Goal: Transaction & Acquisition: Purchase product/service

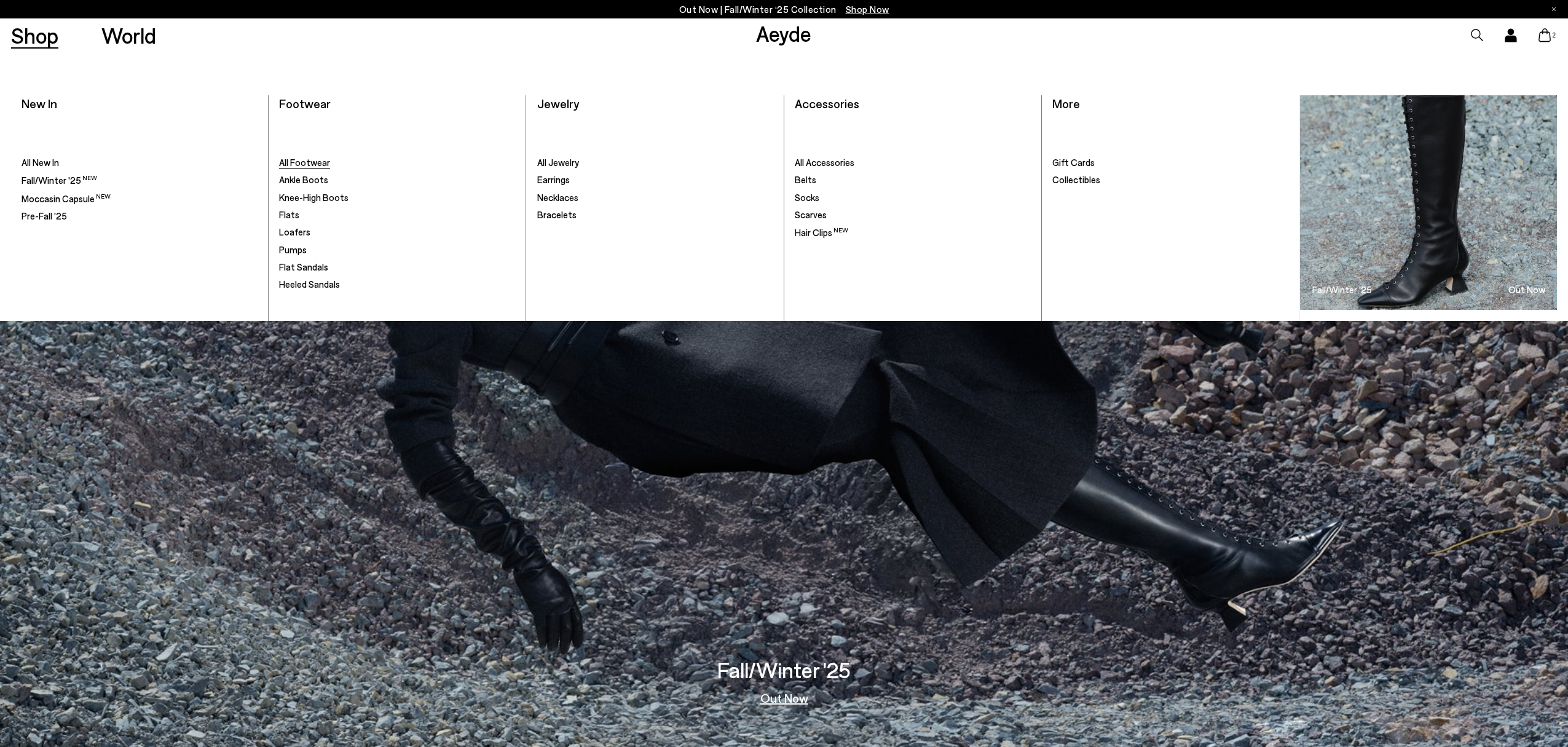
click at [302, 165] on span "All Footwear" at bounding box center [304, 162] width 51 height 11
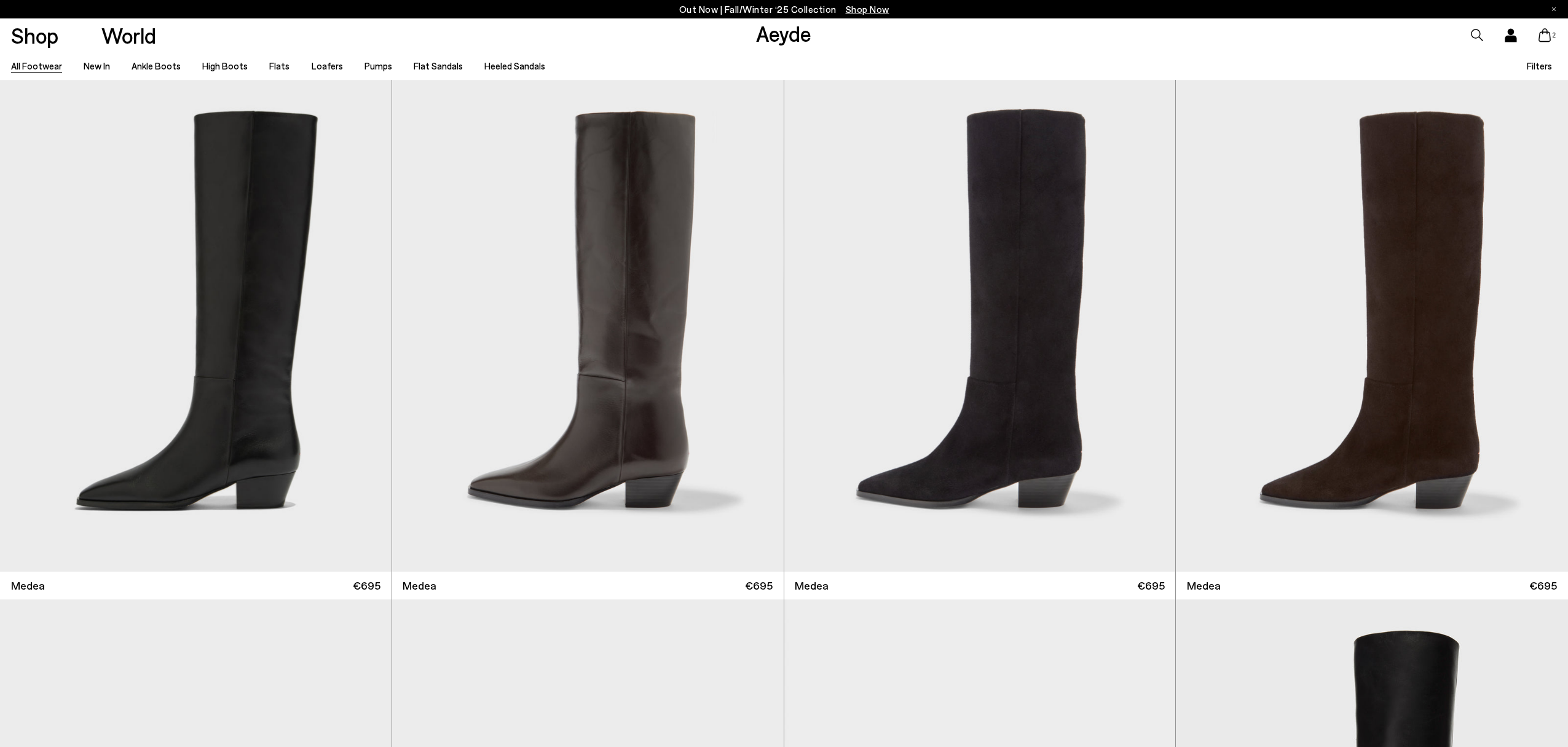
click at [1535, 67] on span "Filters" at bounding box center [1539, 66] width 25 height 11
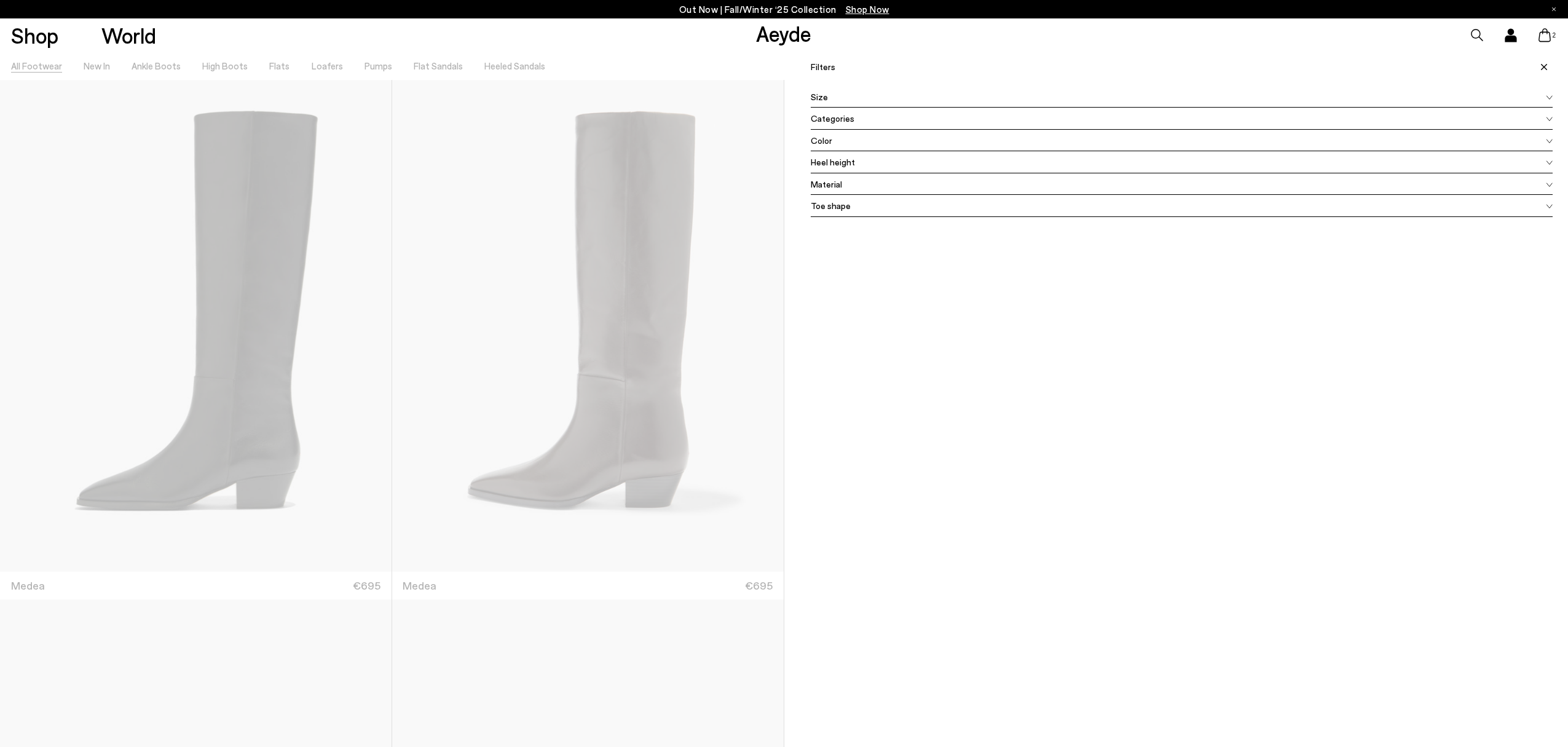
click at [869, 141] on div "Color" at bounding box center [1182, 141] width 743 height 22
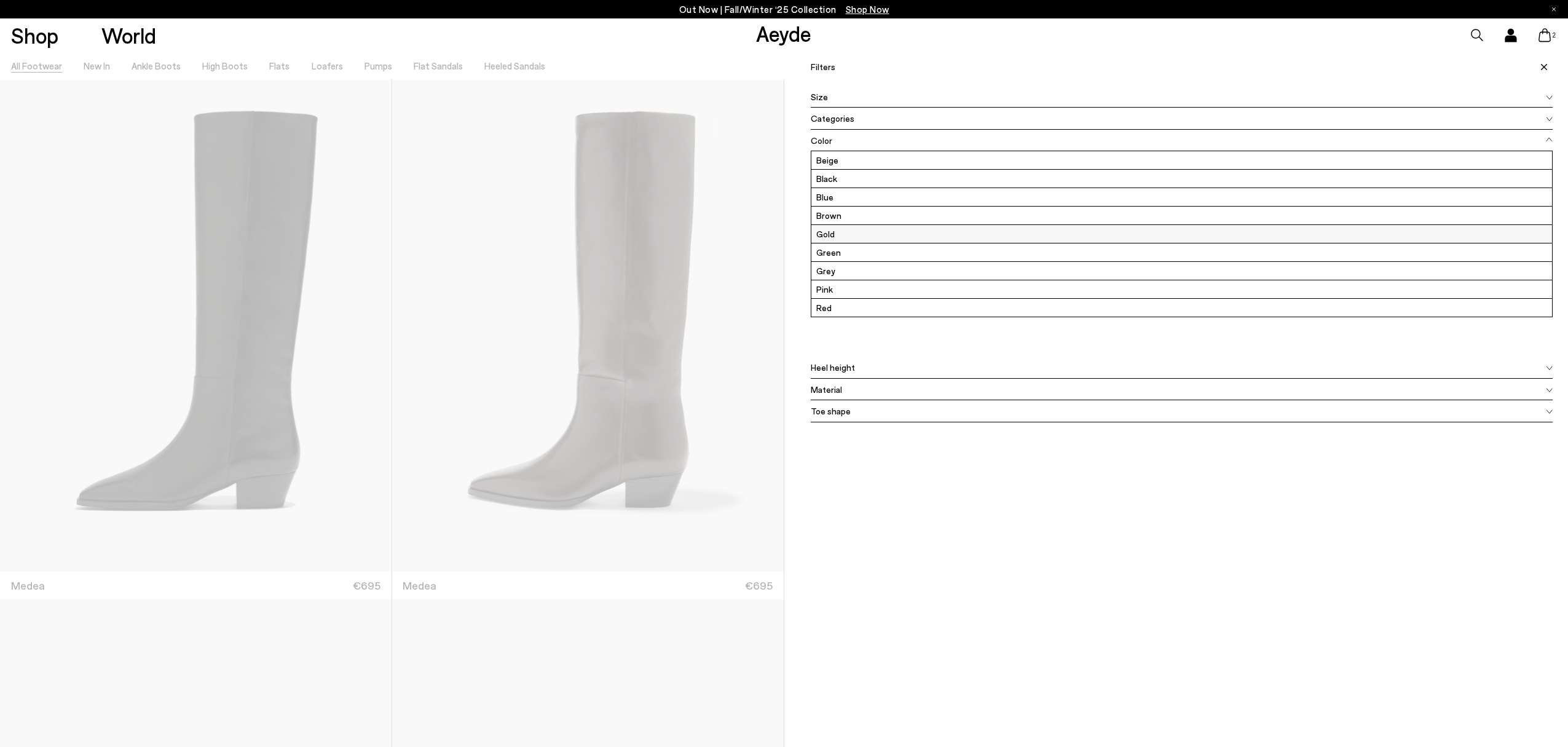
click at [841, 232] on label "Gold" at bounding box center [1182, 233] width 741 height 18
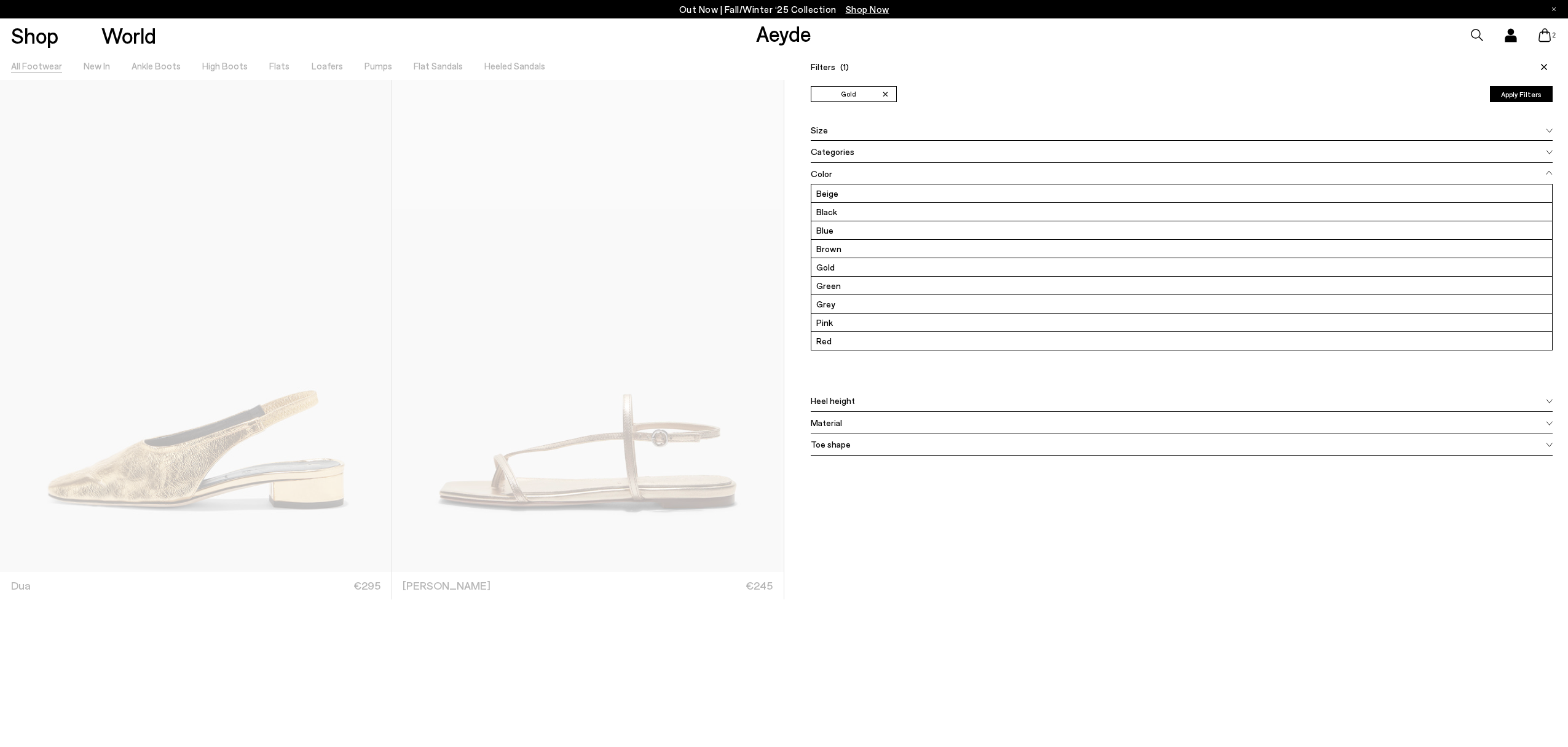
click at [556, 374] on div at bounding box center [392, 425] width 784 height 747
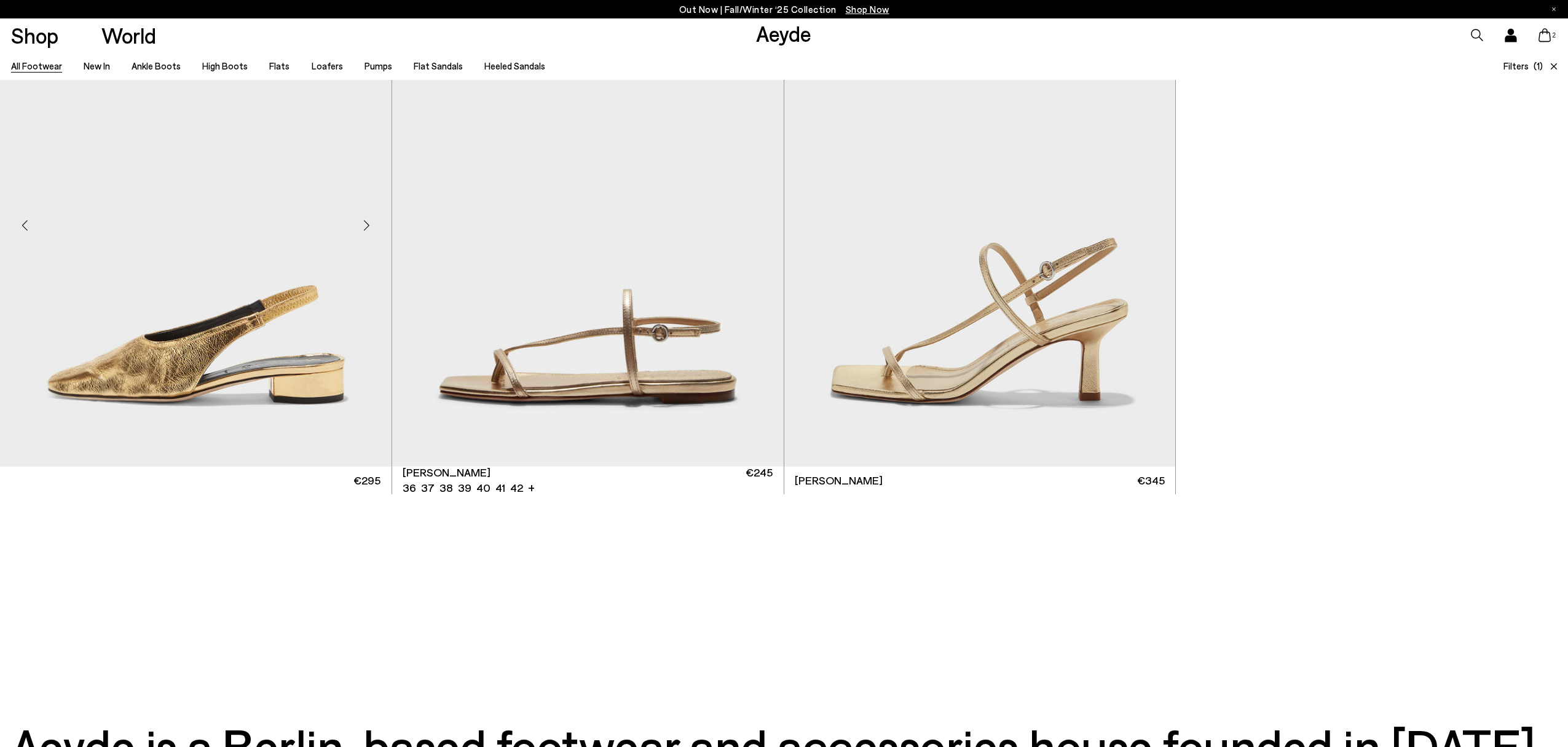
scroll to position [92, 0]
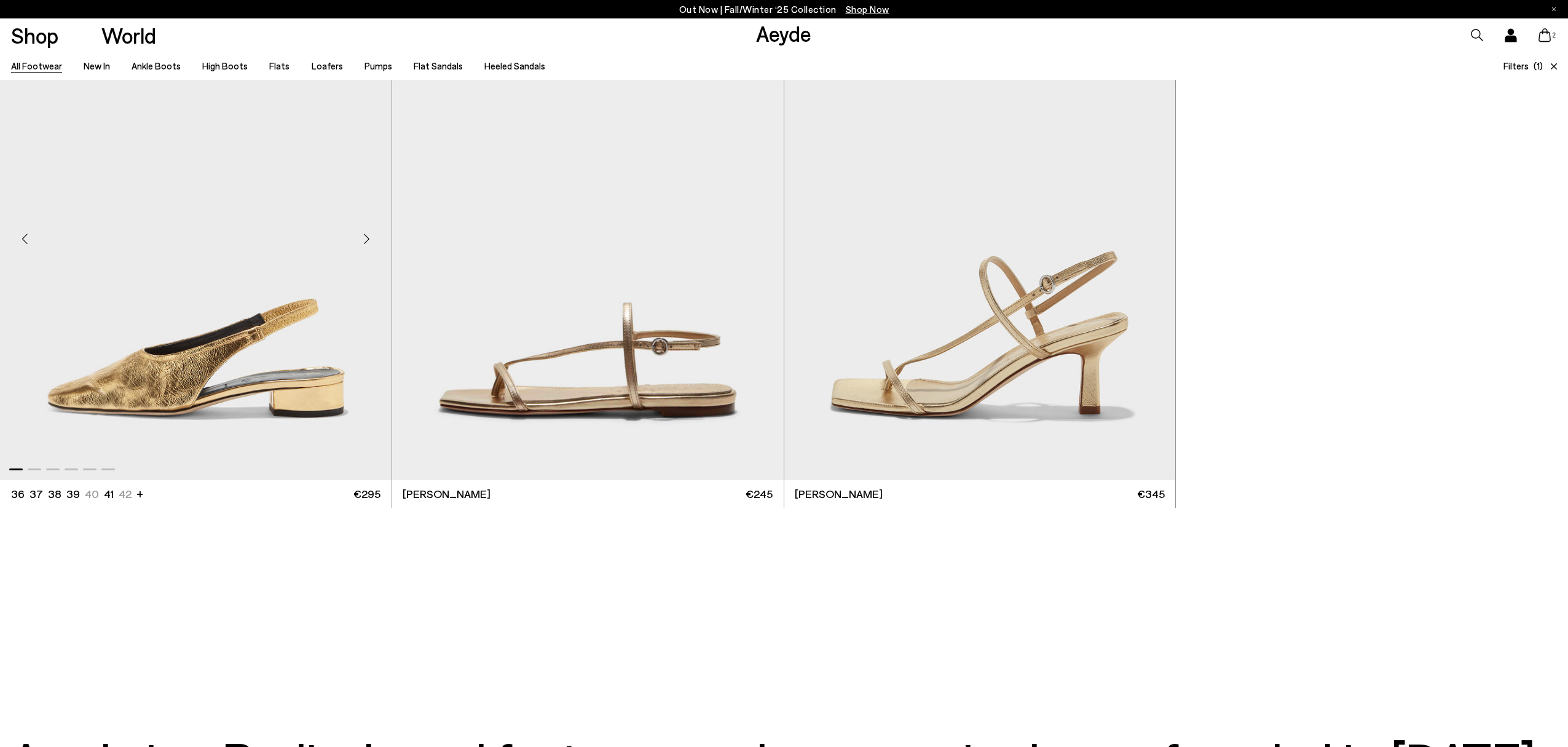
click at [196, 234] on img "1 / 6" at bounding box center [196, 234] width 391 height 492
click at [158, 380] on img "1 / 6" at bounding box center [196, 234] width 391 height 492
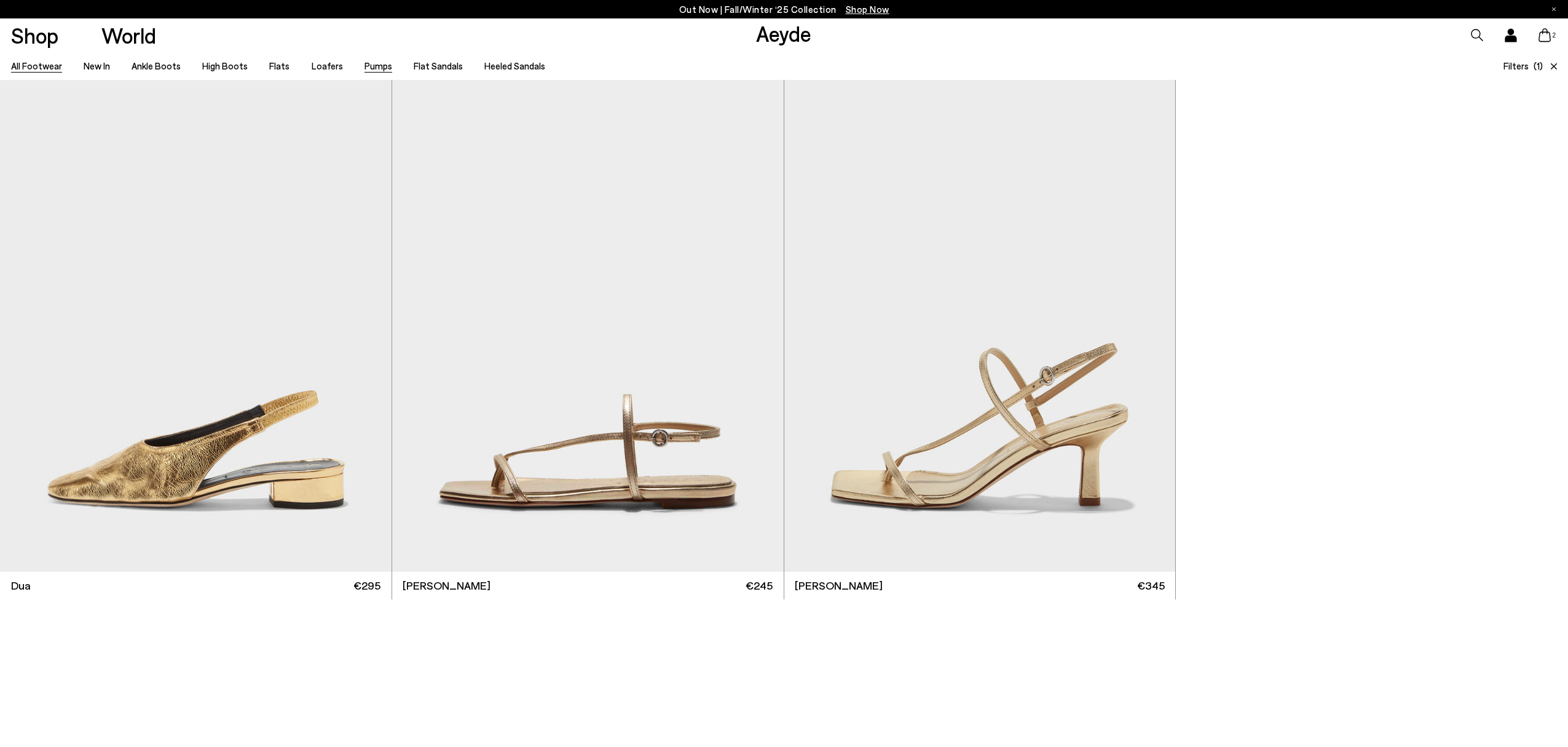
click at [372, 67] on link "Pumps" at bounding box center [378, 66] width 28 height 11
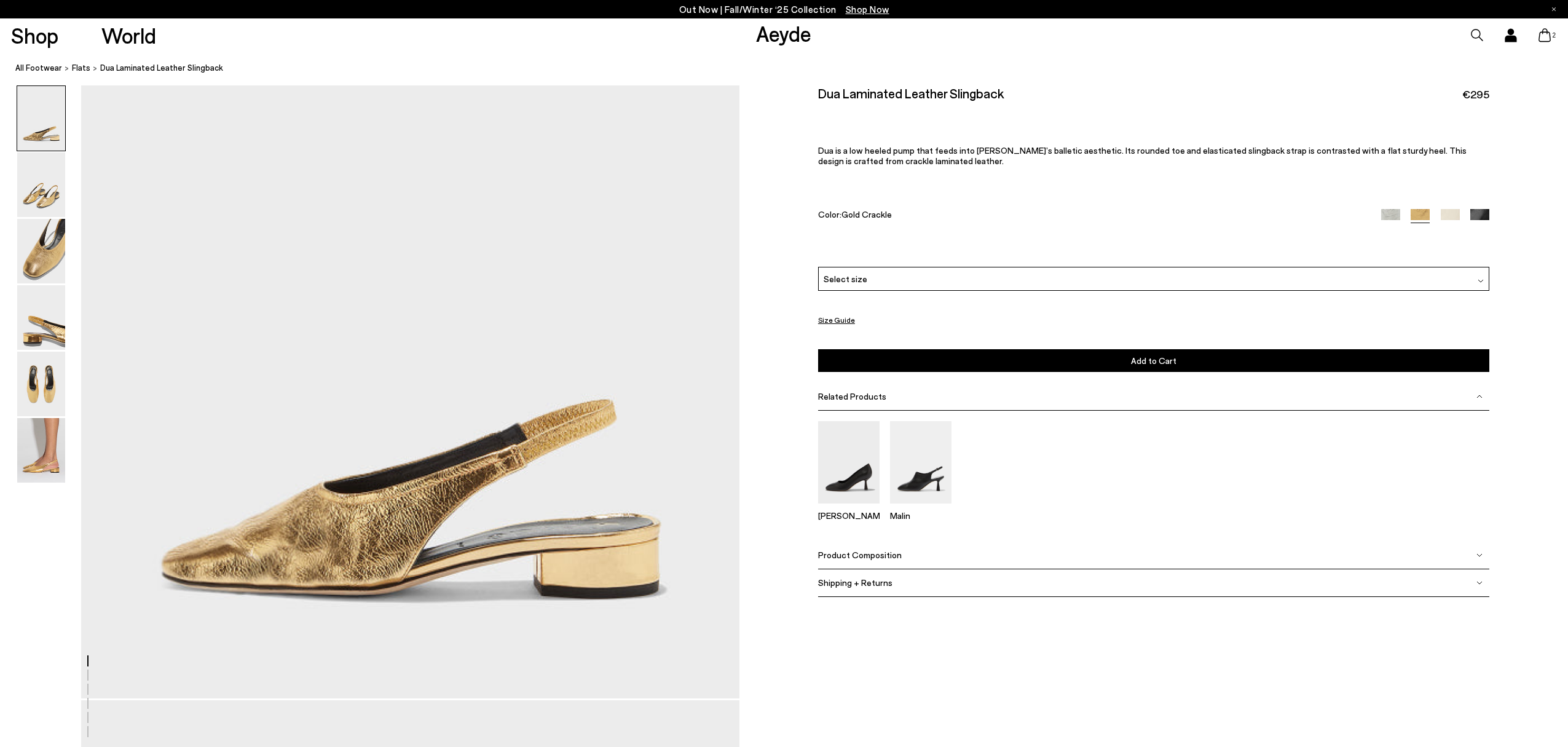
scroll to position [68, 0]
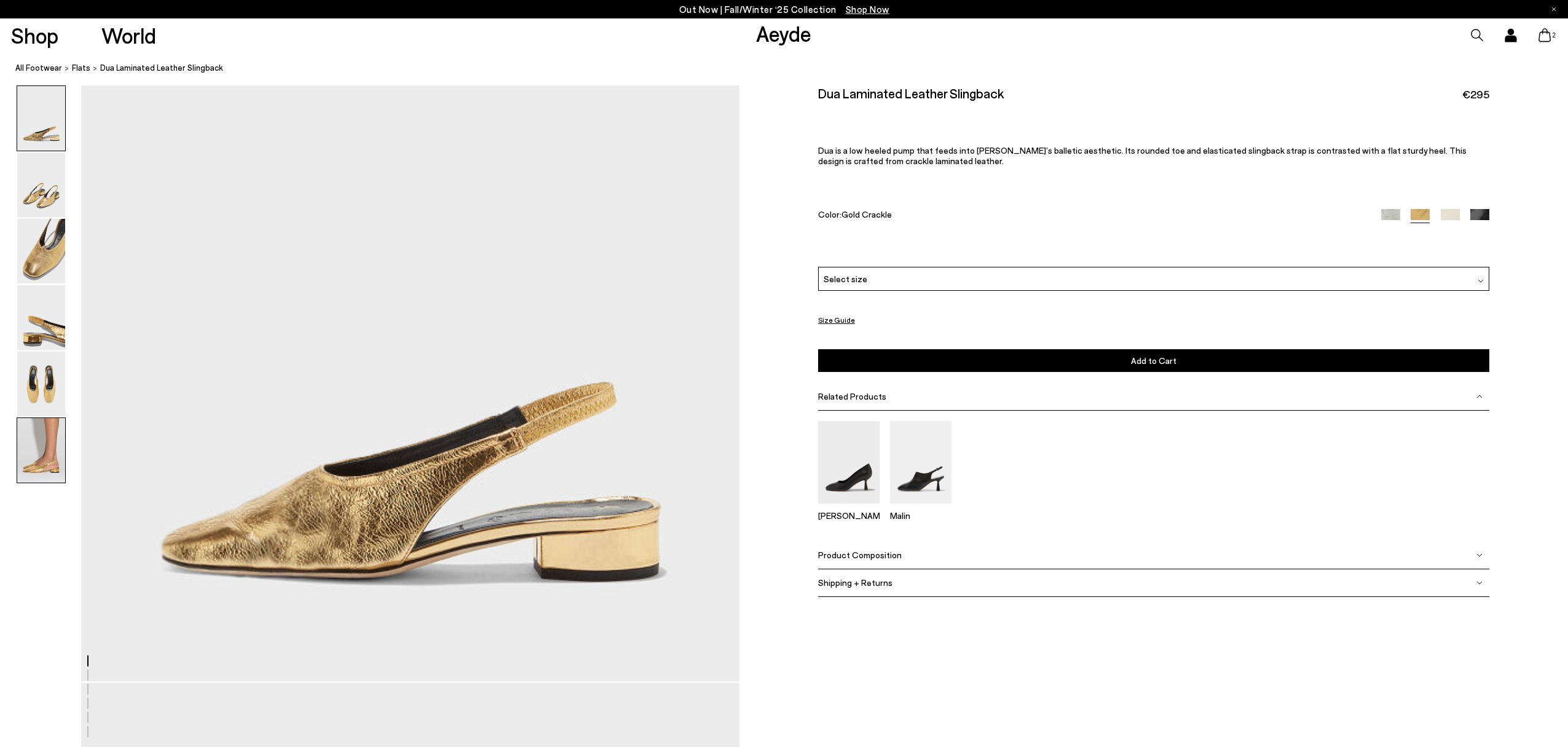
click at [35, 447] on img at bounding box center [41, 450] width 48 height 64
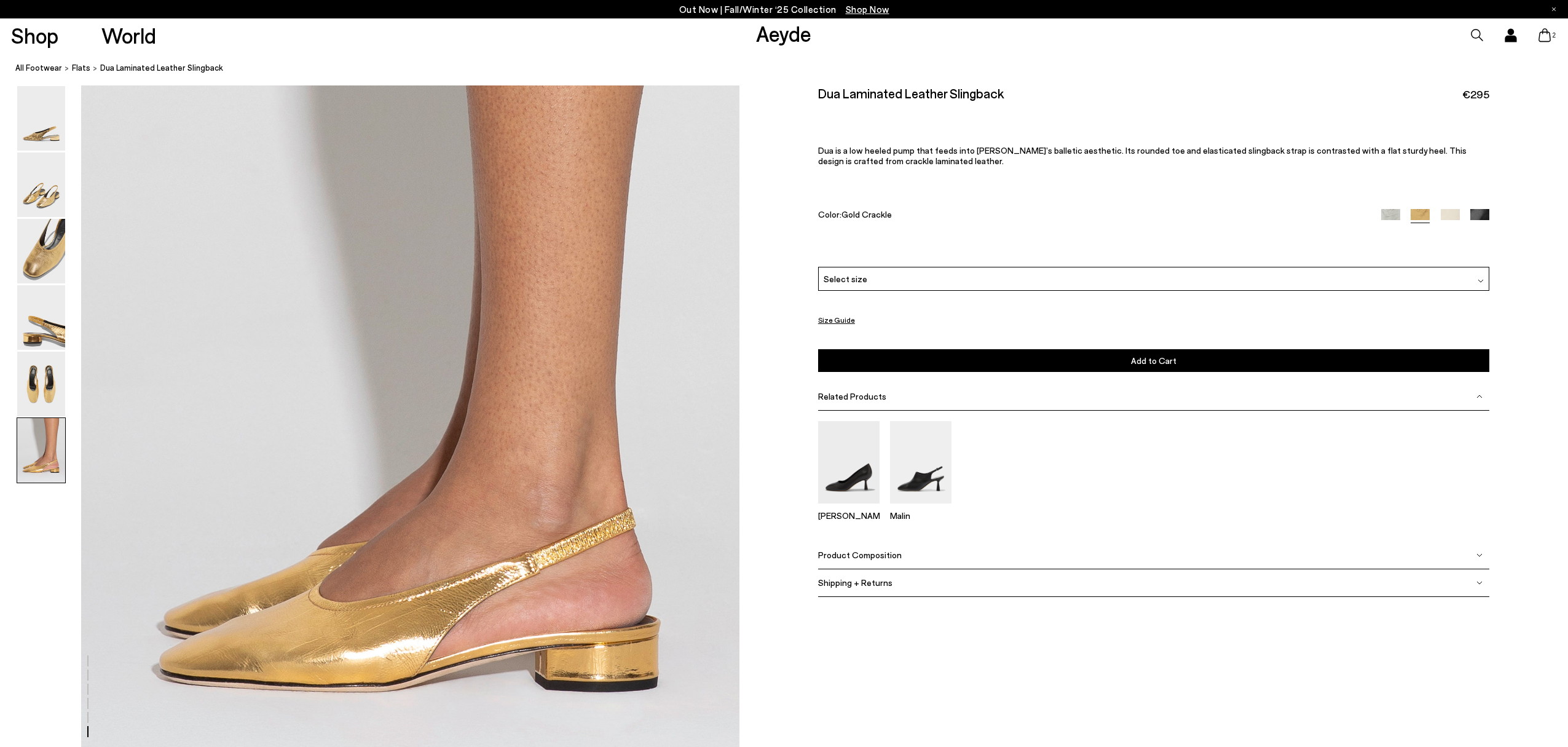
scroll to position [4322, 0]
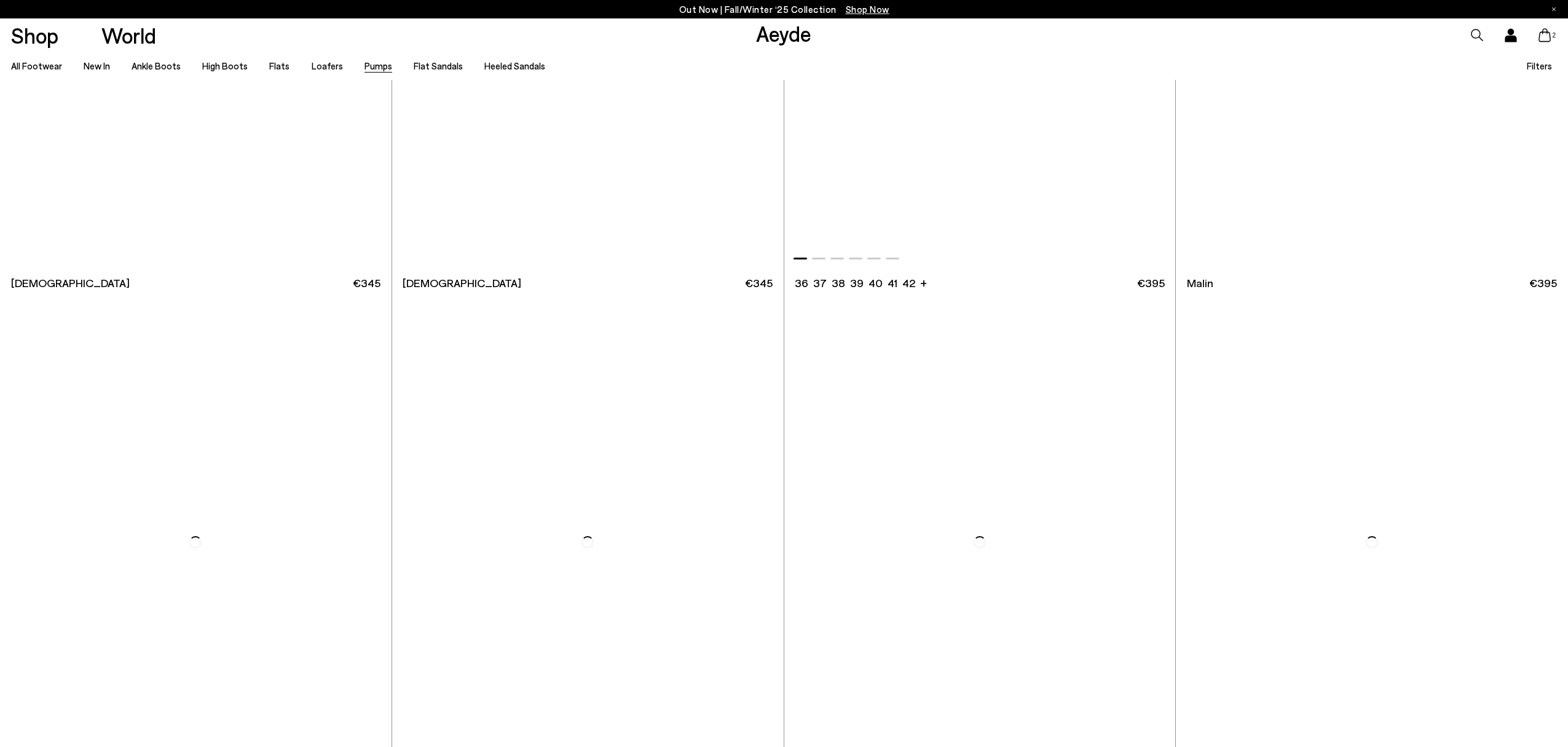
scroll to position [3405, 0]
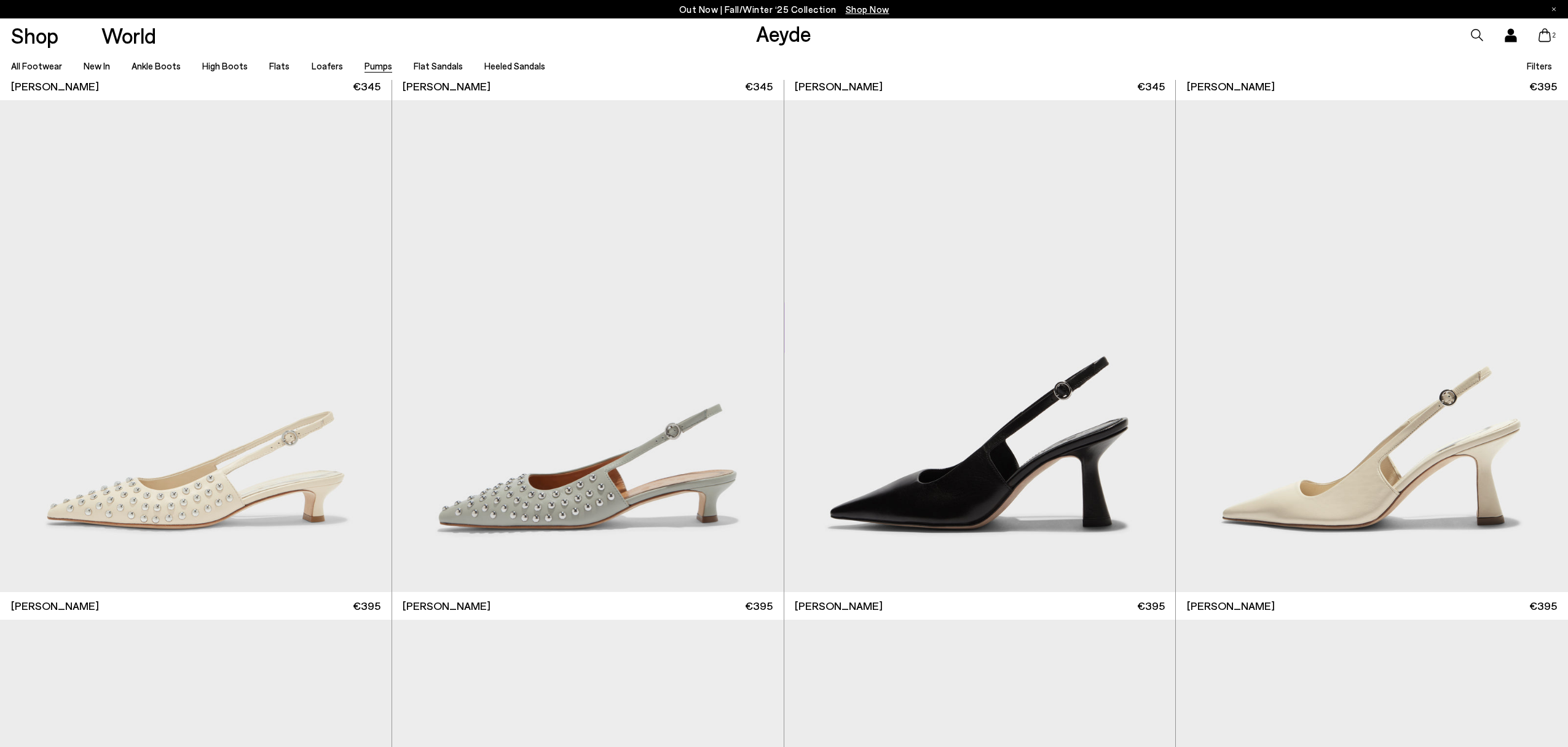
scroll to position [7251, 0]
click at [1544, 35] on icon at bounding box center [1544, 35] width 12 height 14
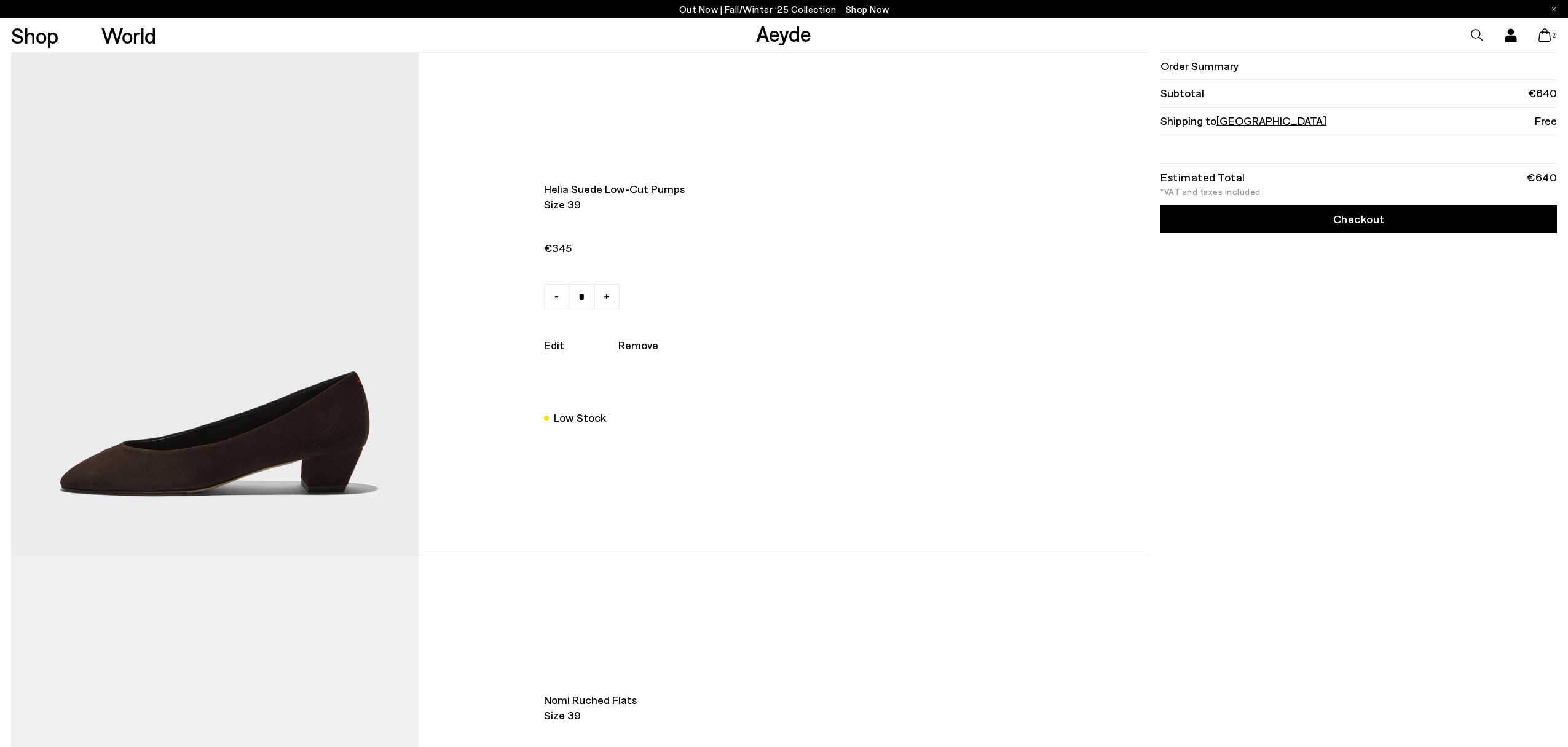
click at [552, 297] on link "-" at bounding box center [556, 297] width 25 height 25
type input "*"
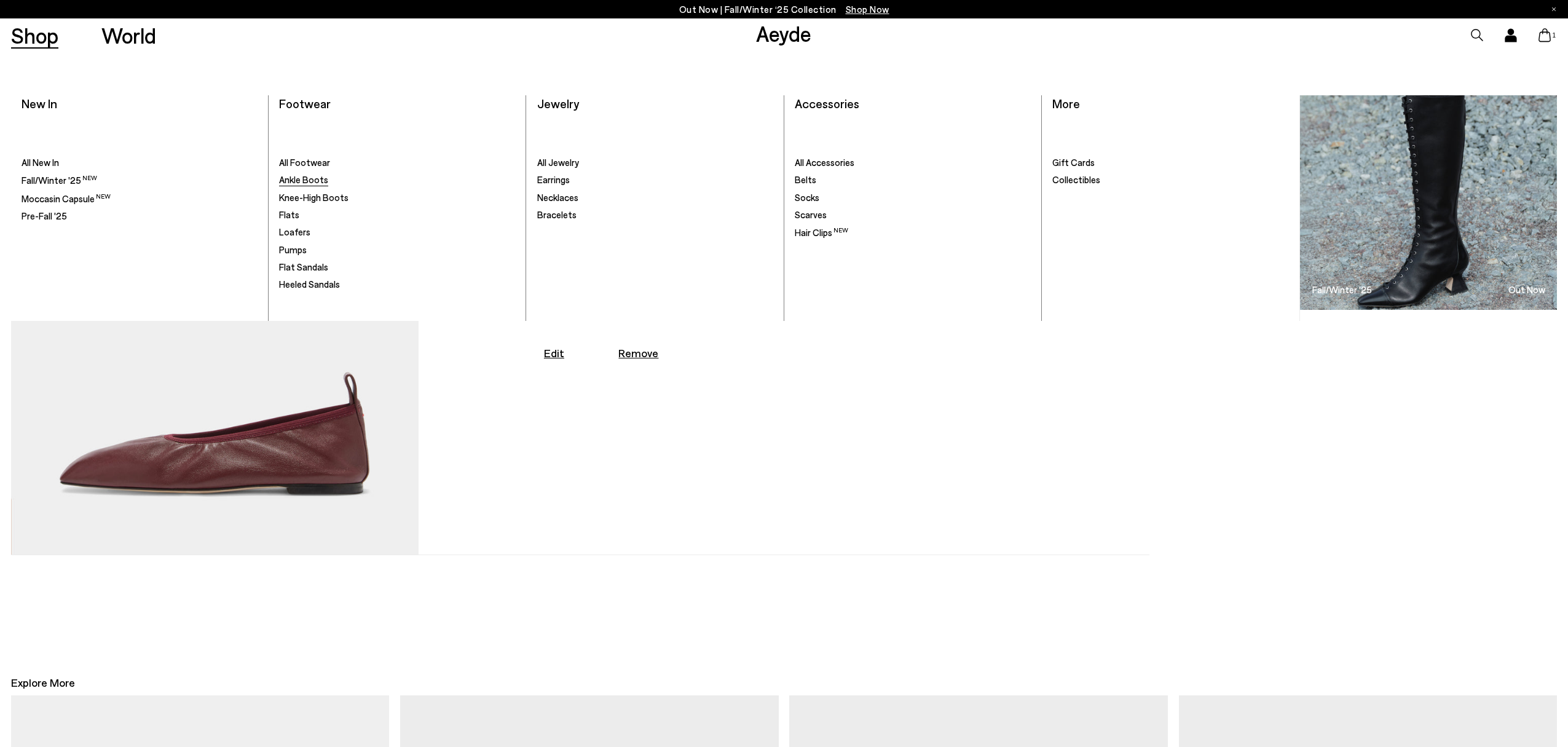
click at [316, 182] on span "Ankle Boots" at bounding box center [303, 180] width 49 height 11
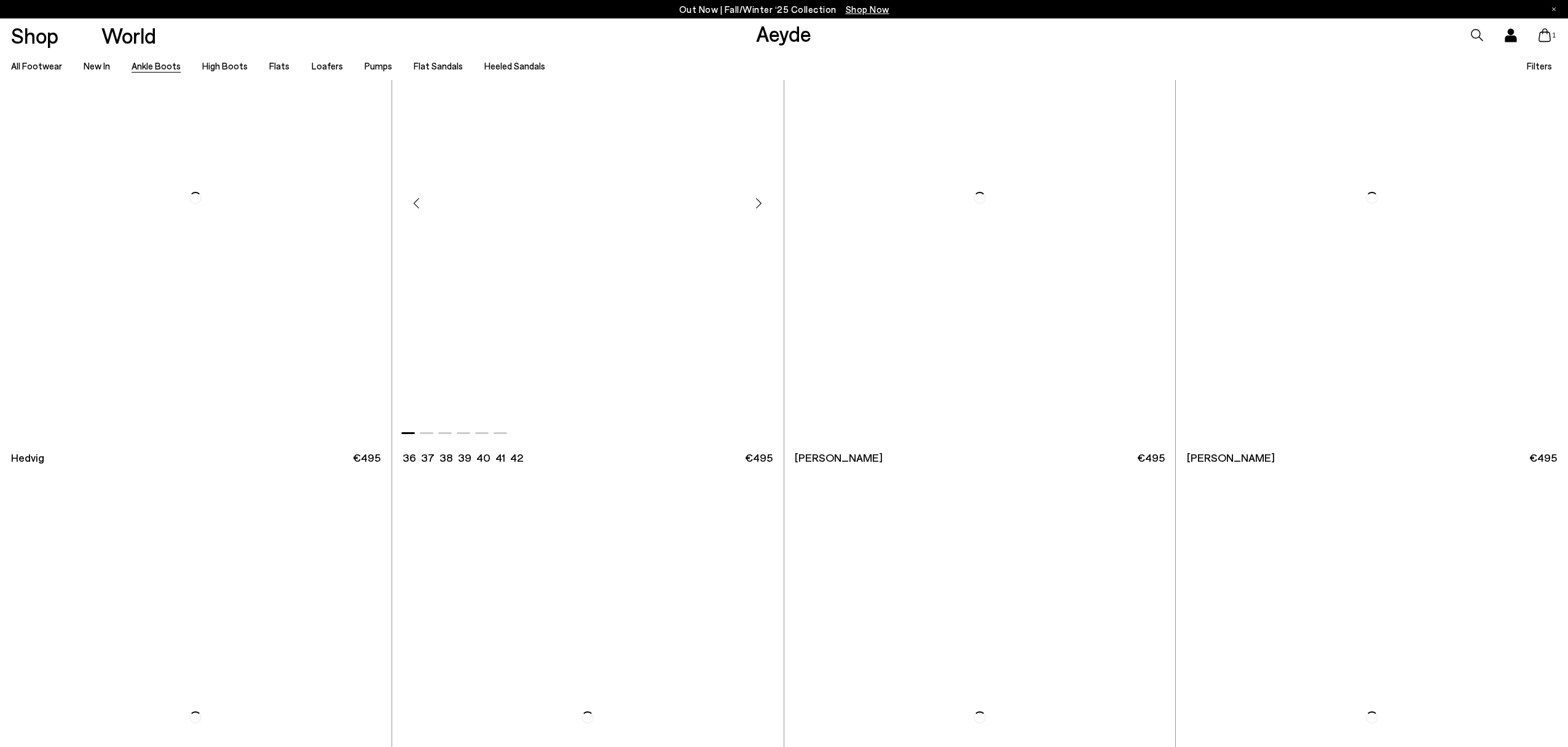
scroll to position [602, 0]
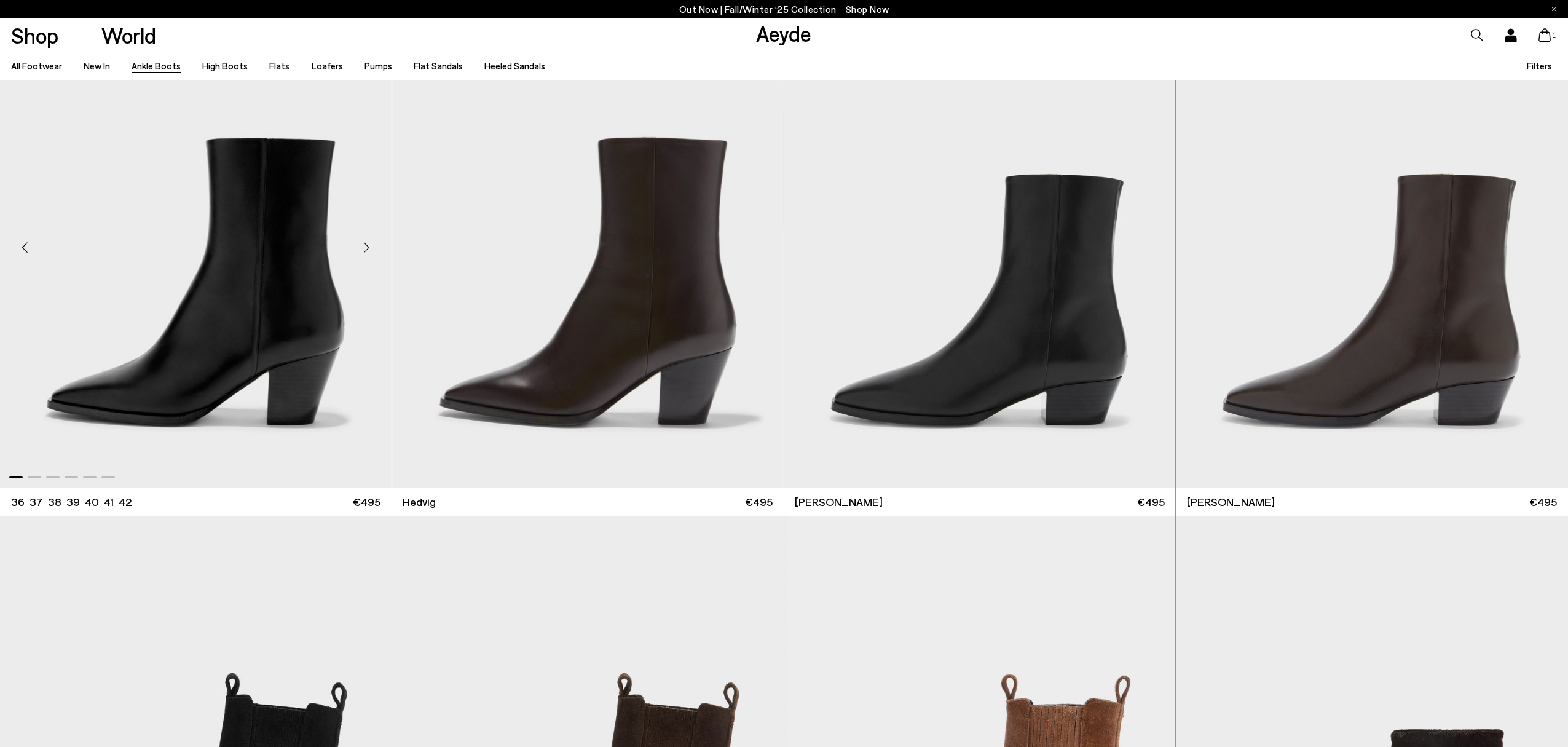
click at [300, 177] on img "1 / 6" at bounding box center [196, 242] width 391 height 492
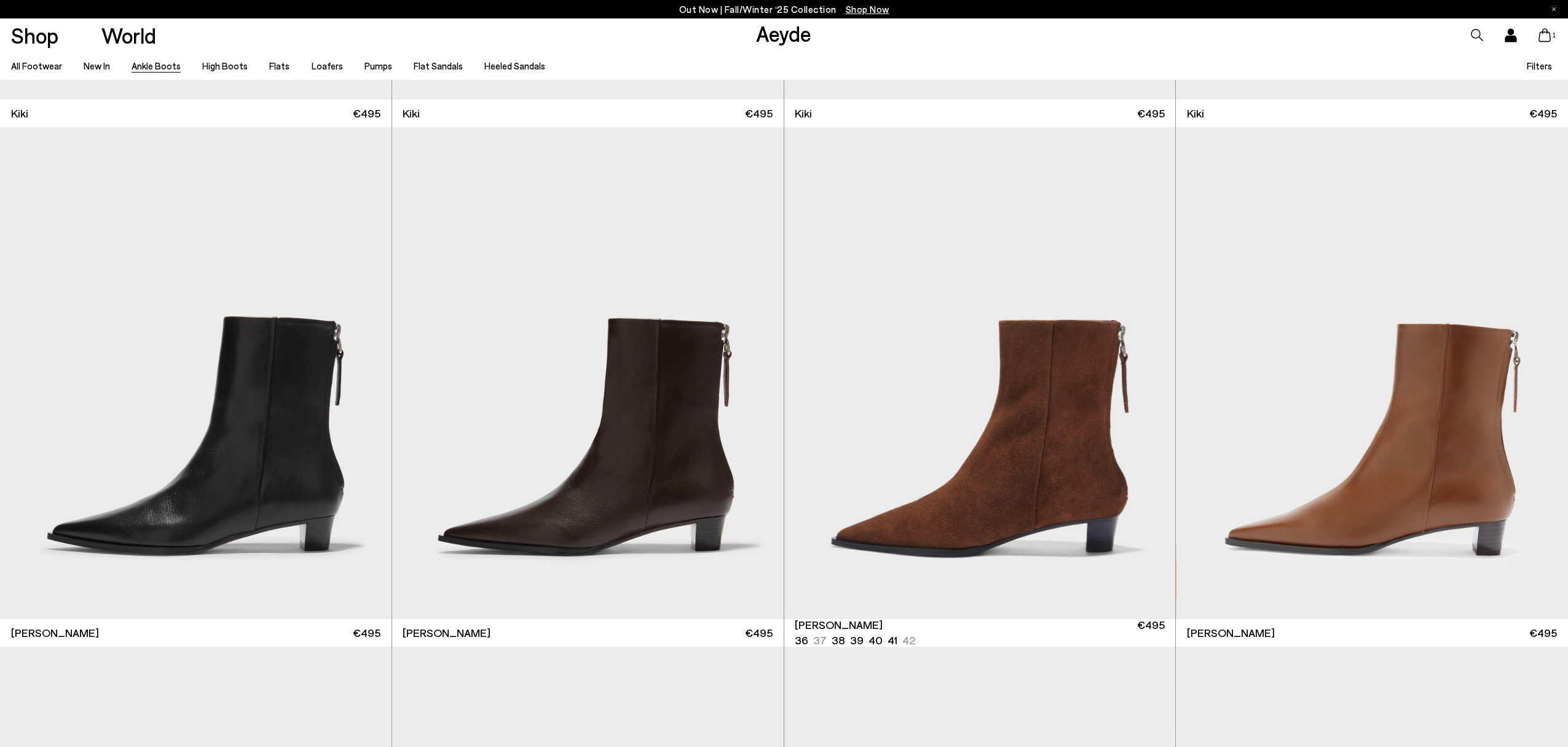
scroll to position [3148, 0]
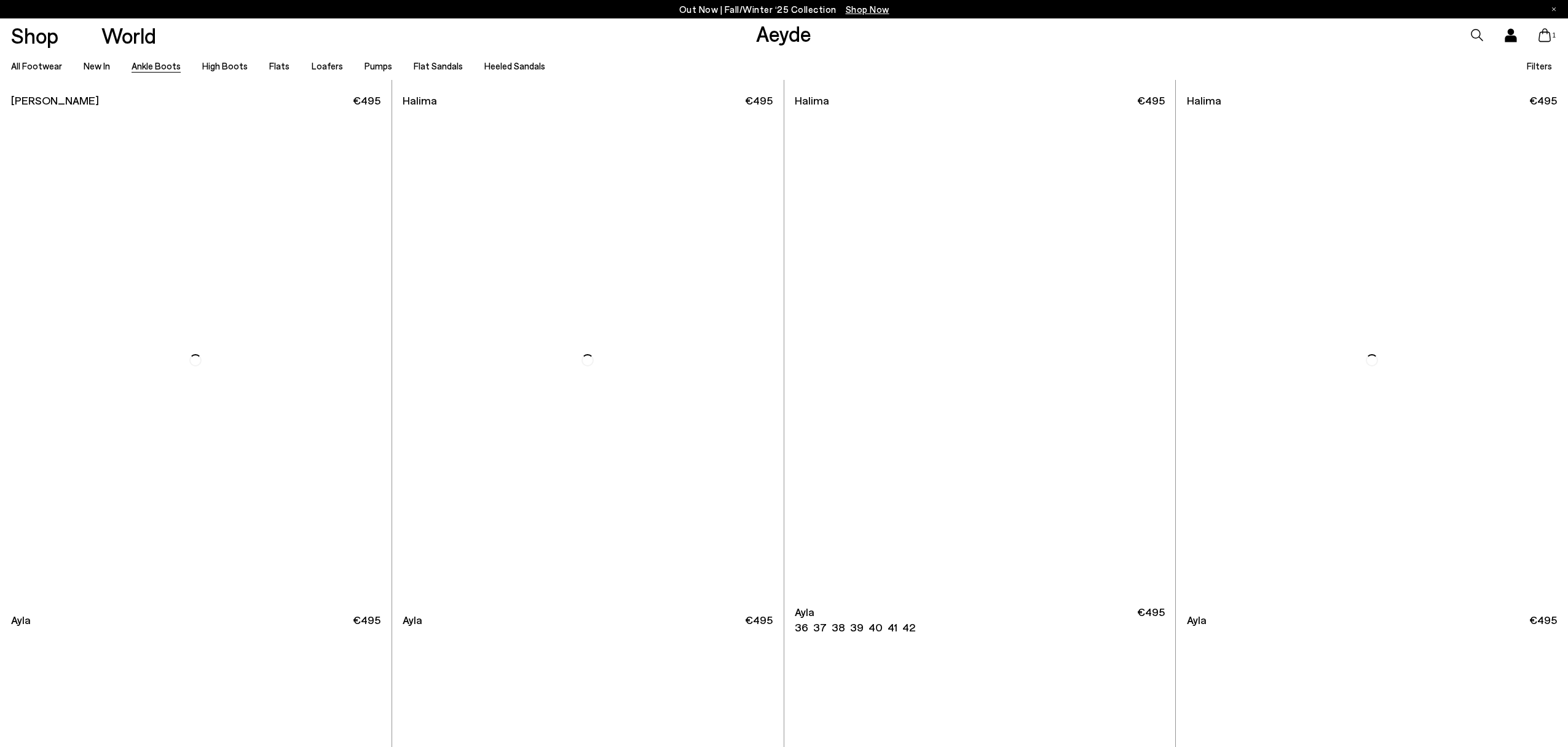
scroll to position [5680, 0]
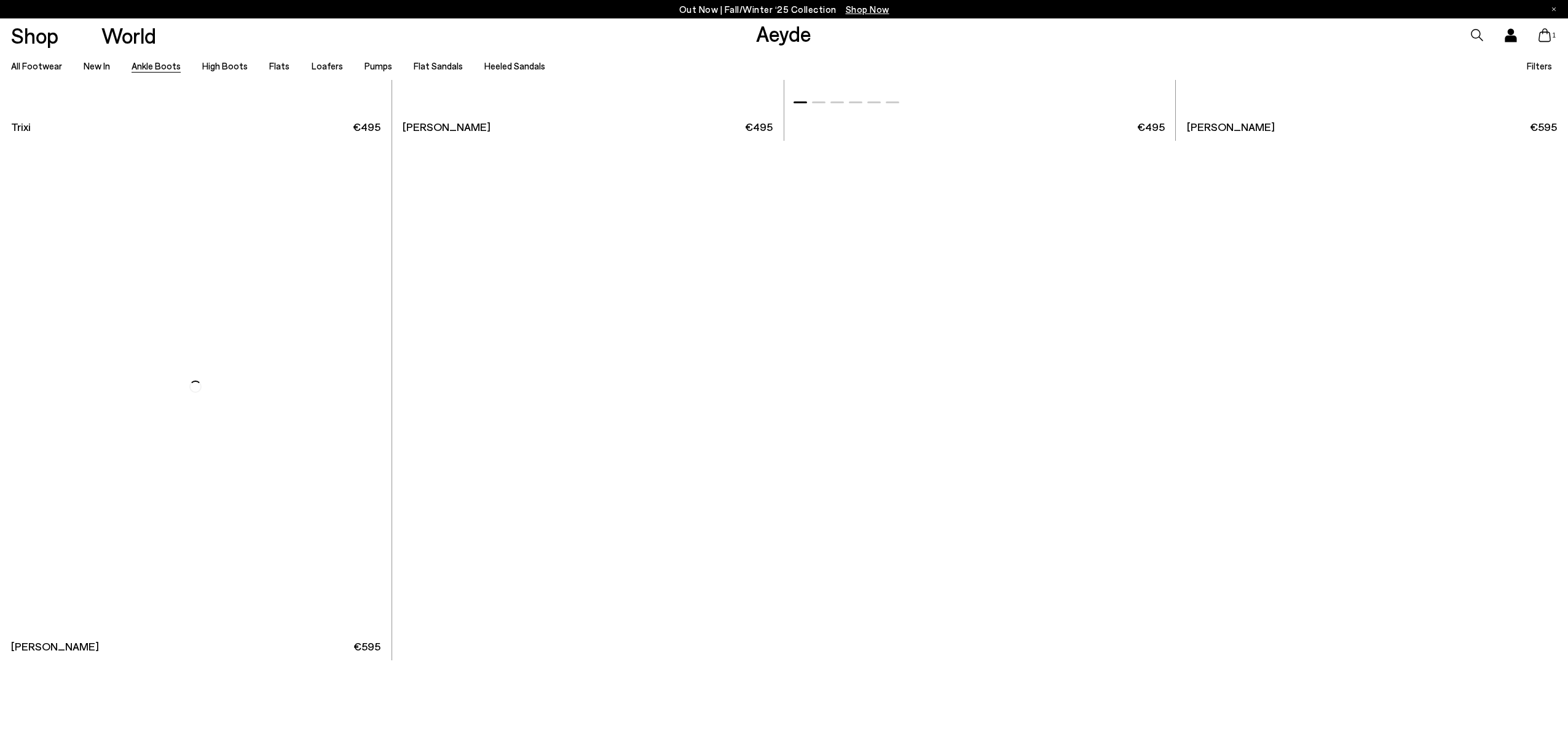
scroll to position [10843, 0]
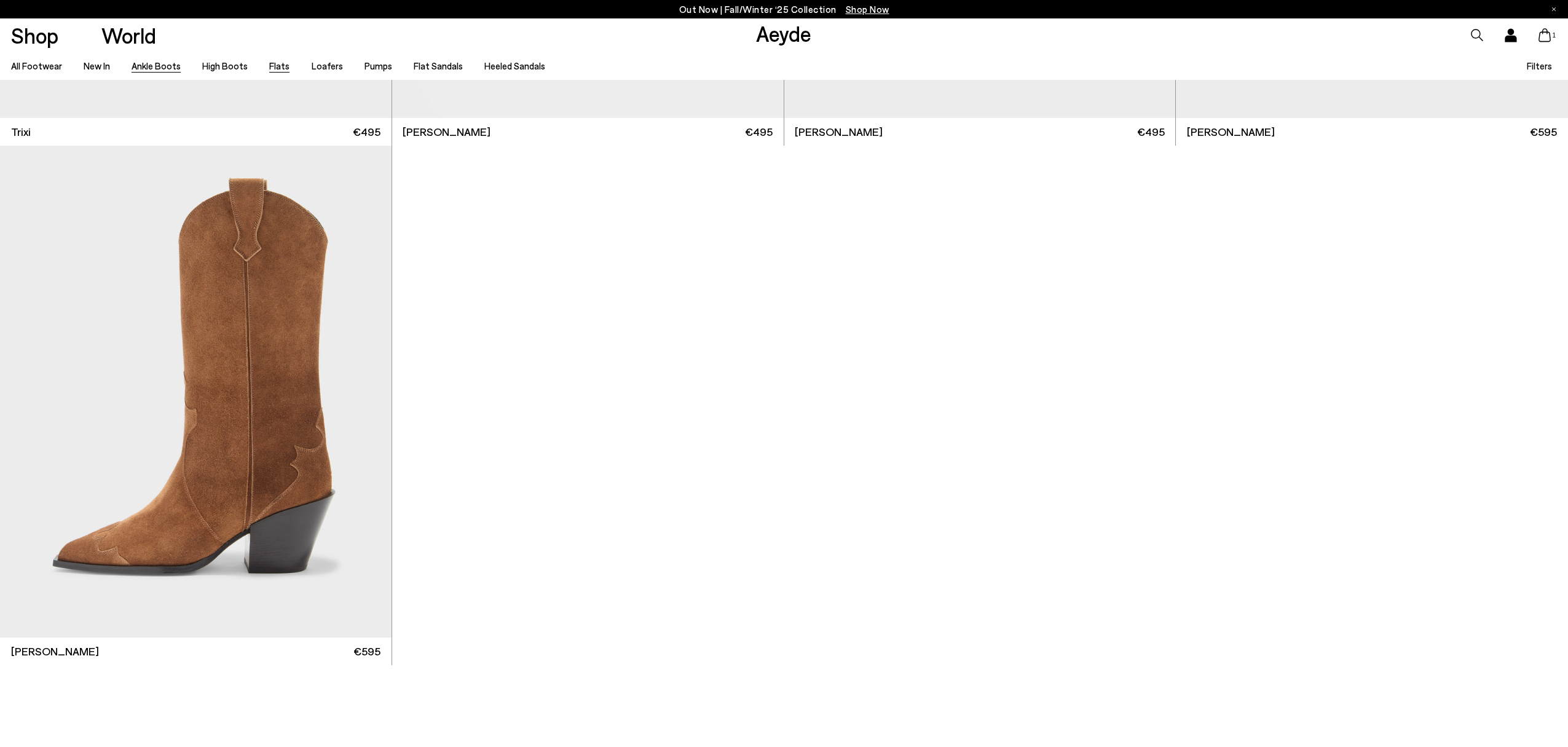
click at [277, 65] on link "Flats" at bounding box center [279, 66] width 21 height 11
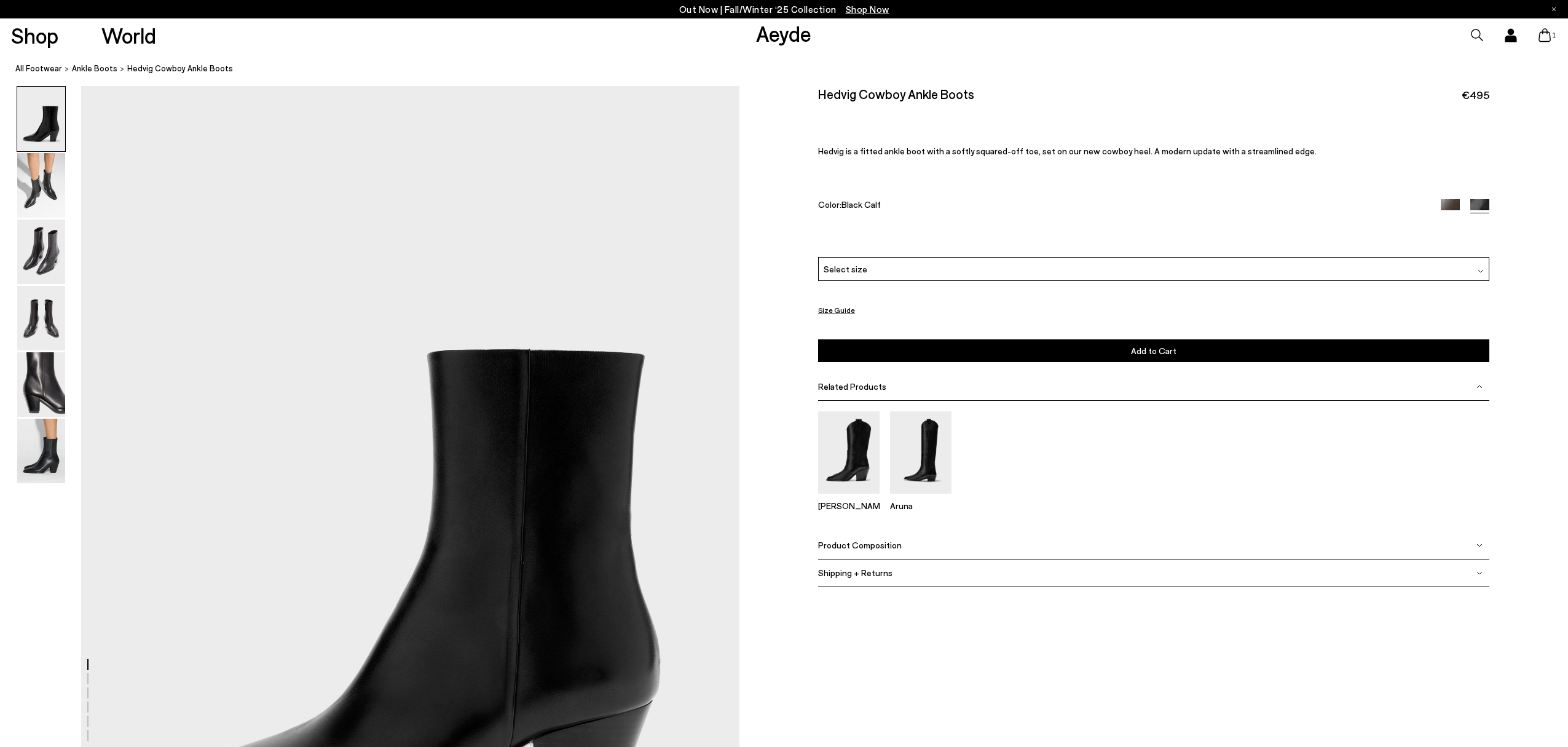
scroll to position [2, 0]
click at [53, 326] on img at bounding box center [41, 317] width 48 height 64
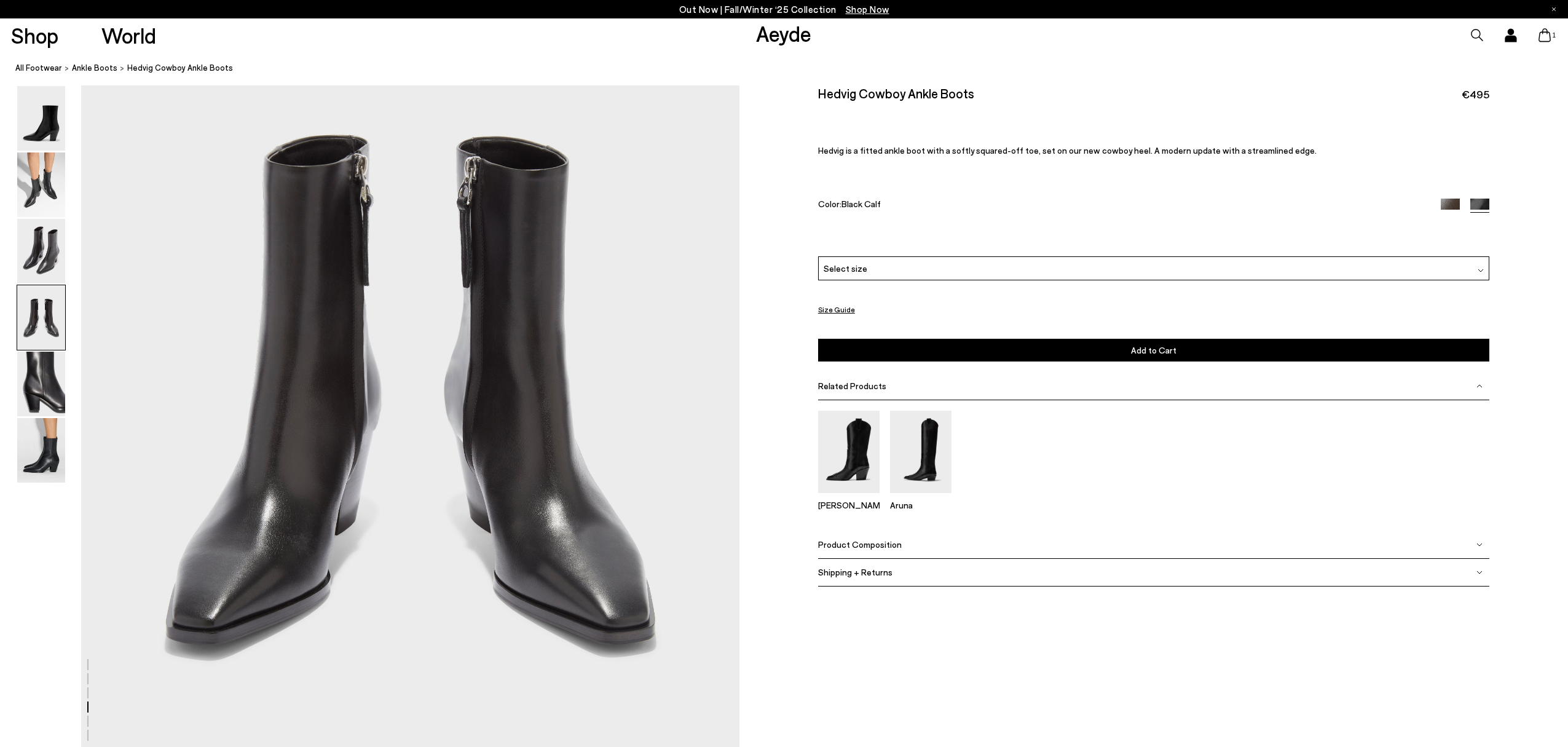
scroll to position [2778, 0]
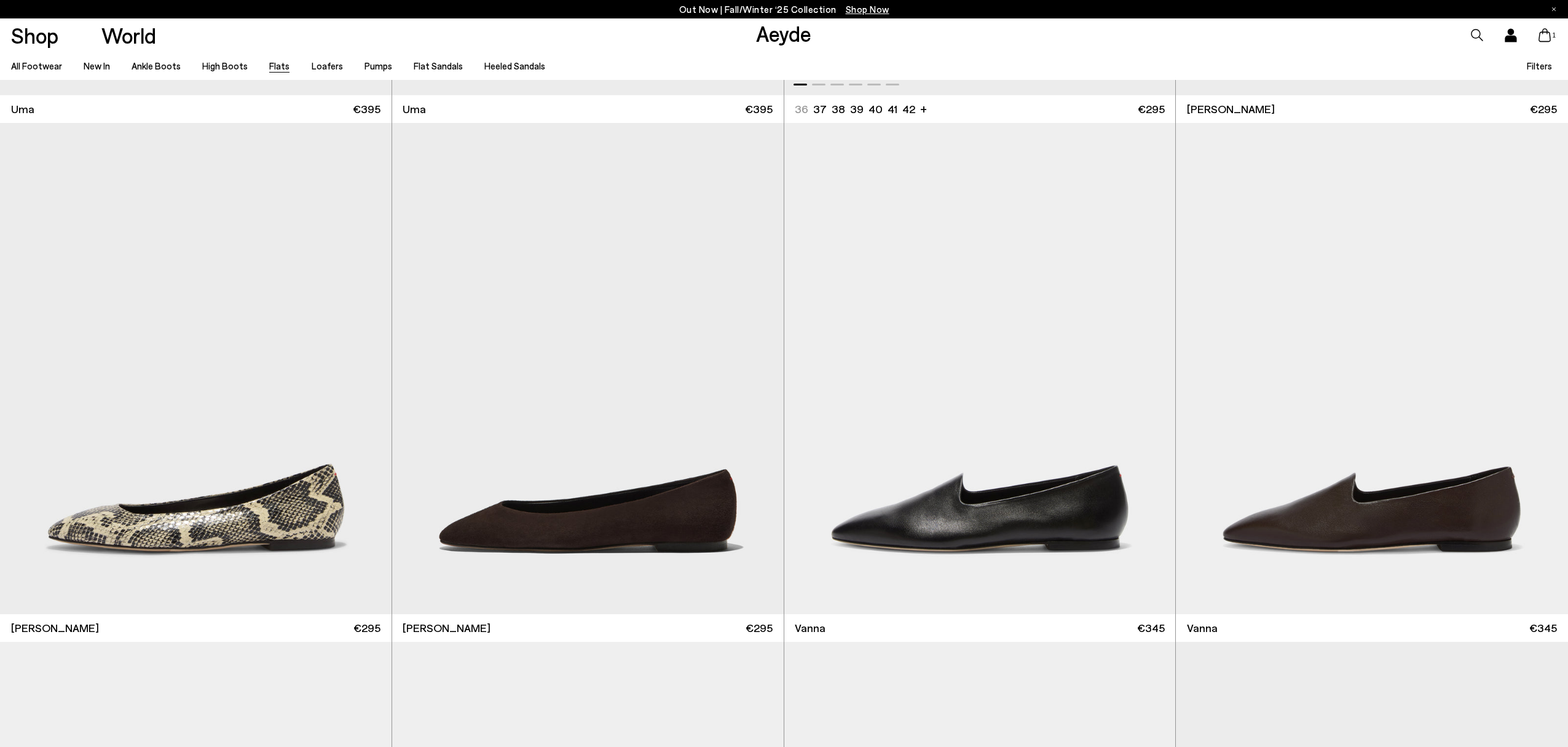
scroll to position [558, 0]
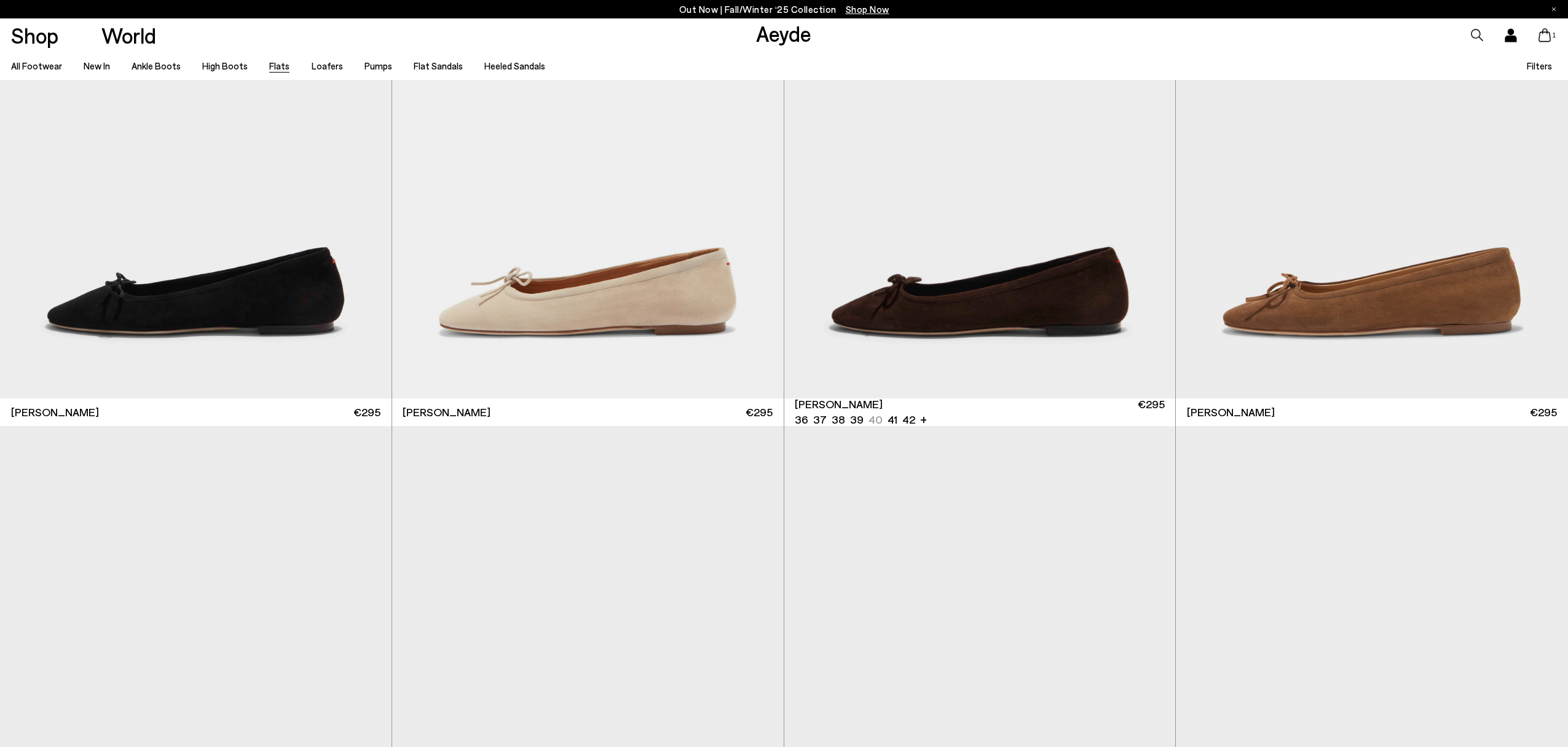
scroll to position [4851, 0]
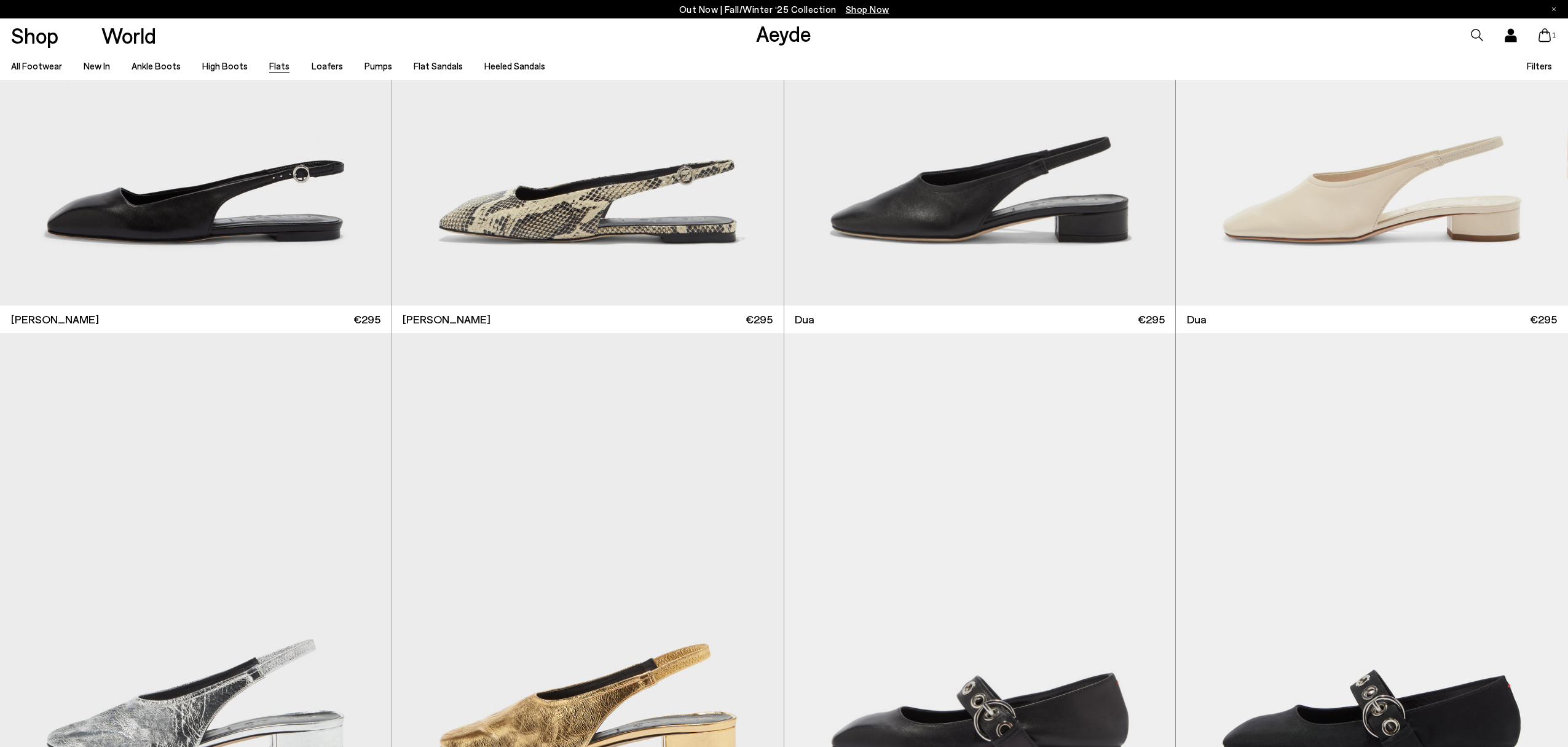
scroll to position [8163, 0]
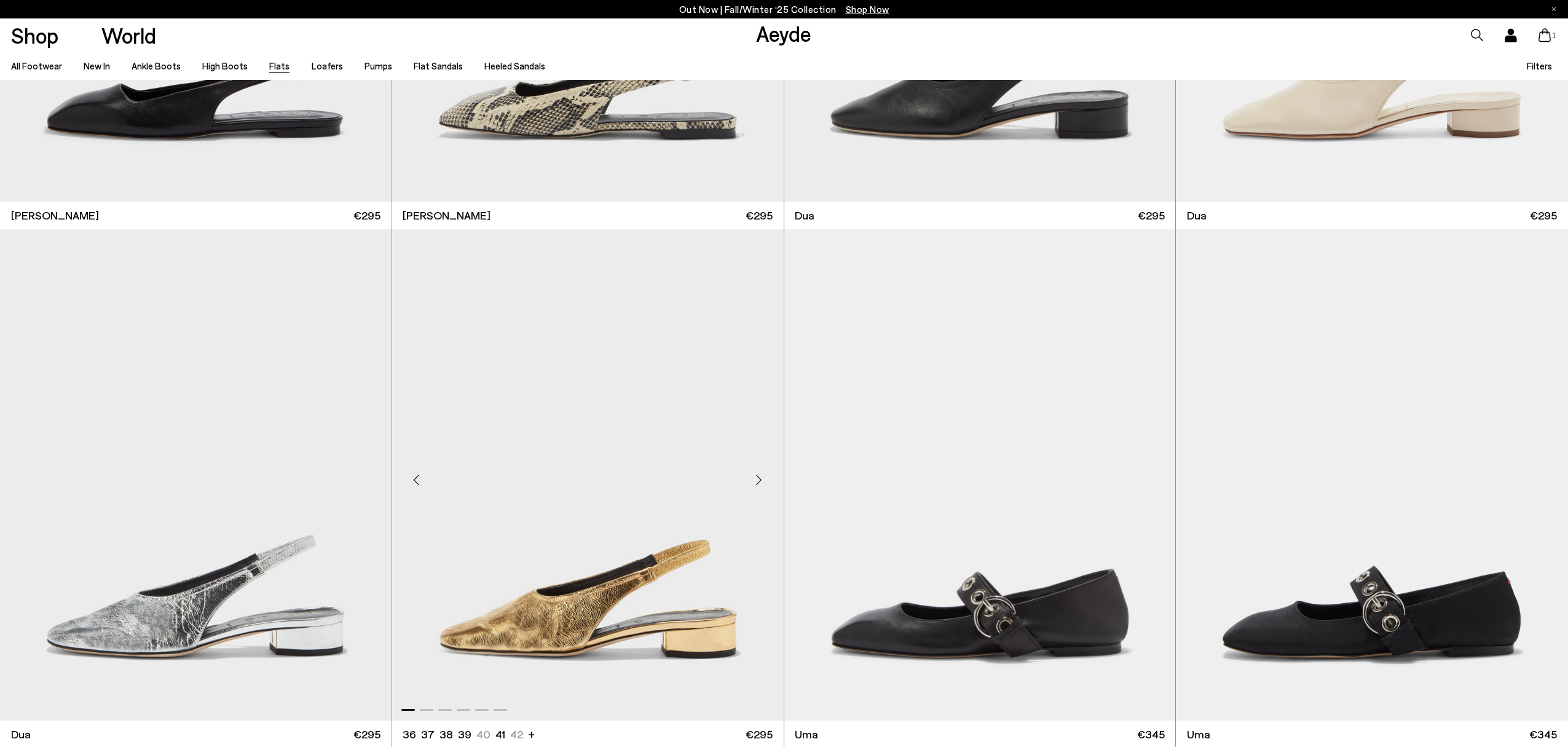
click at [702, 440] on img "1 / 6" at bounding box center [588, 475] width 391 height 492
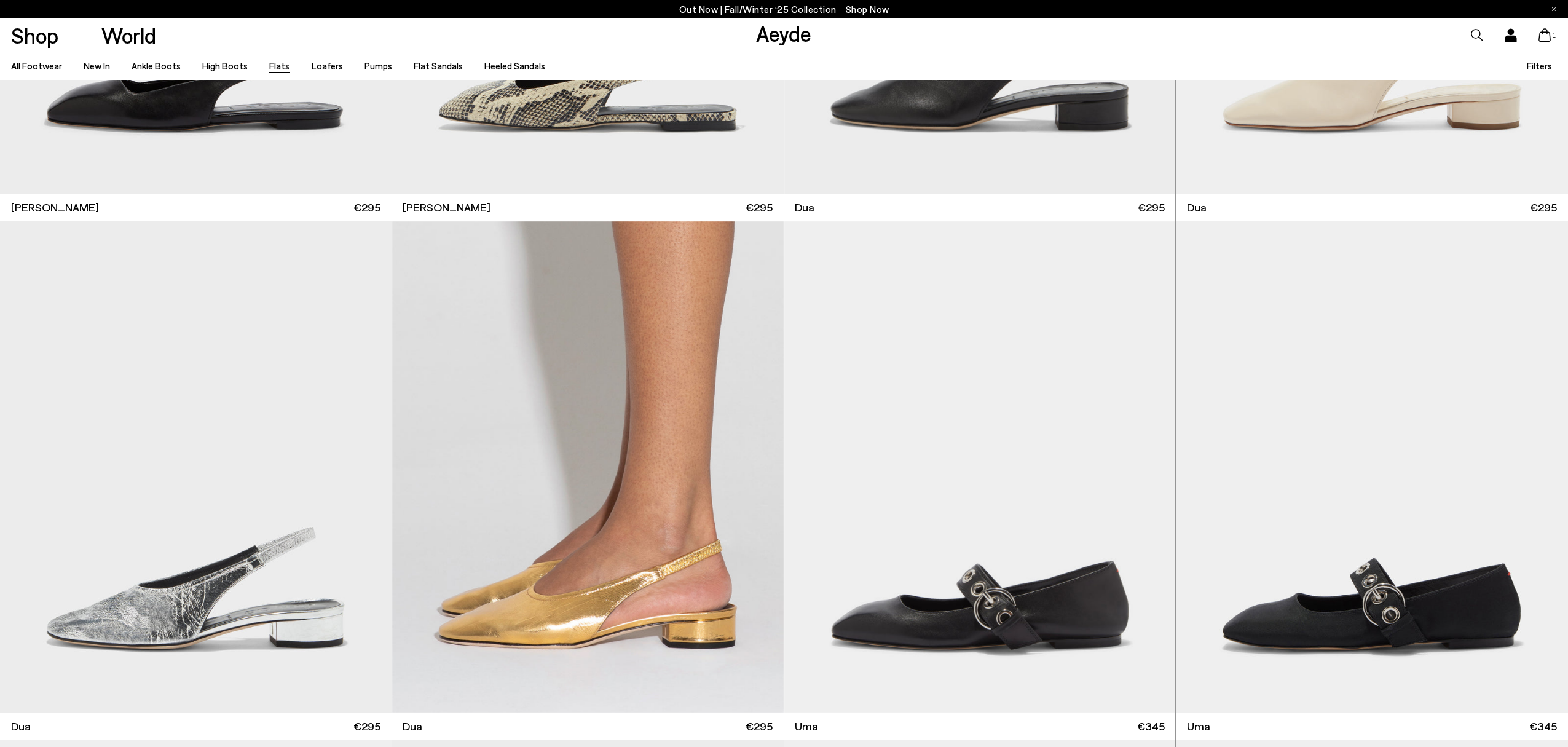
scroll to position [8163, 0]
